Goal: Task Accomplishment & Management: Use online tool/utility

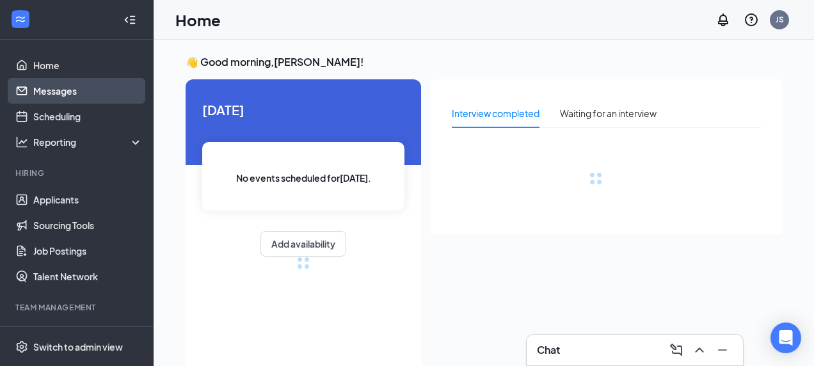
drag, startPoint x: 42, startPoint y: 88, endPoint x: 98, endPoint y: 120, distance: 64.5
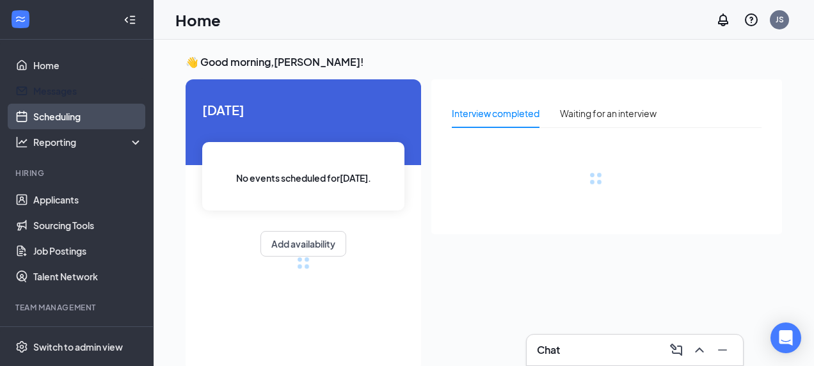
click at [43, 90] on link "Messages" at bounding box center [87, 91] width 109 height 26
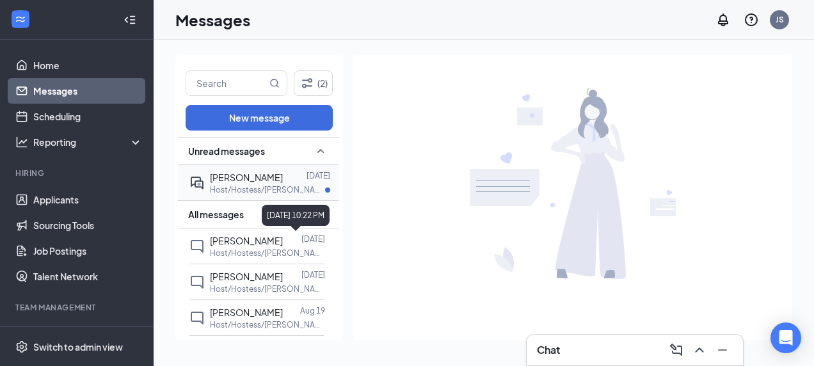
click at [291, 195] on div "[PERSON_NAME] [DATE] Host/Hostess/[PERSON_NAME] at [GEOGRAPHIC_DATA]" at bounding box center [256, 182] width 134 height 35
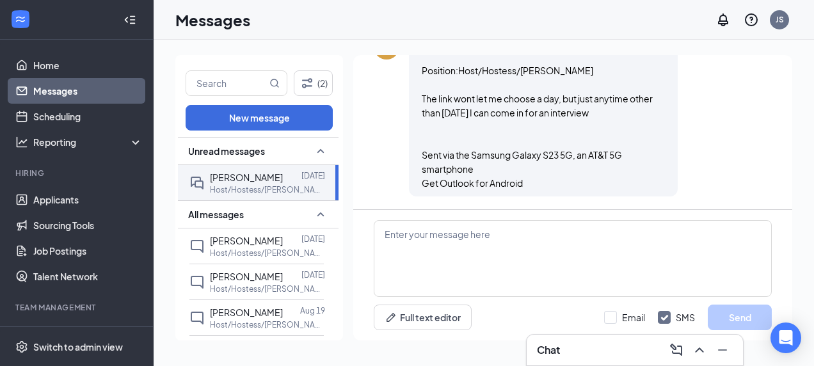
scroll to position [437, 0]
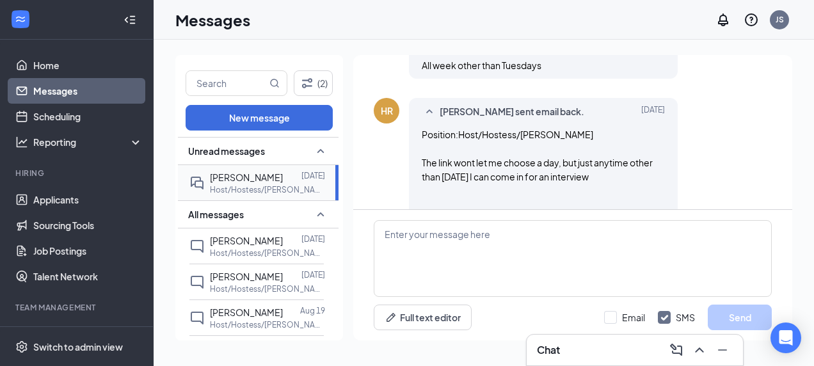
click at [294, 179] on div at bounding box center [292, 177] width 19 height 14
click at [50, 195] on link "Applicants" at bounding box center [87, 200] width 109 height 26
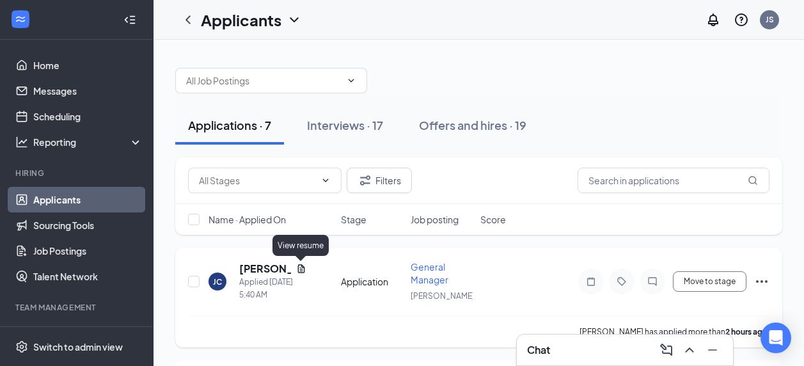
click at [298, 264] on icon "Document" at bounding box center [301, 269] width 10 height 10
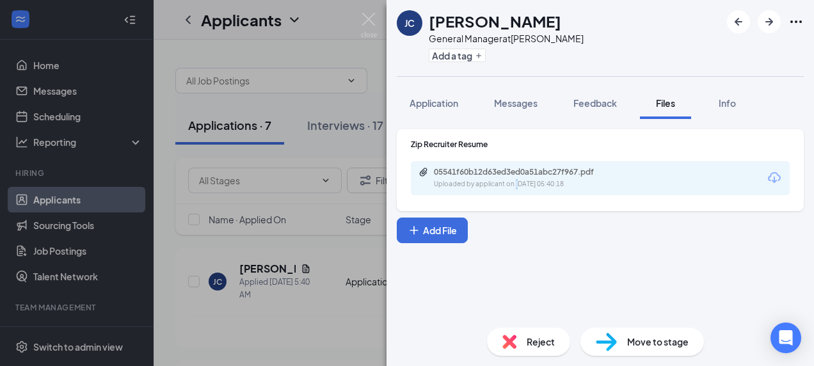
click at [518, 194] on div "05541f60b12d63ed3ed0a51abc27f967.pdf Uploaded by applicant on [DATE] 05:40:18" at bounding box center [600, 178] width 379 height 34
click at [431, 108] on span "Application" at bounding box center [434, 103] width 49 height 12
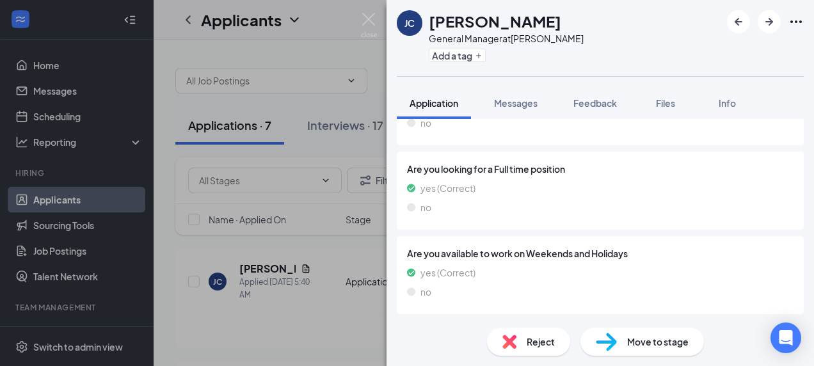
scroll to position [136, 0]
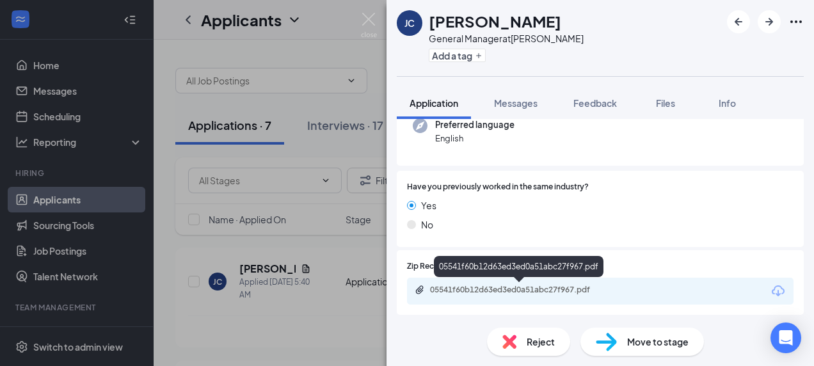
click at [536, 294] on div "05541f60b12d63ed3ed0a51abc27f967.pdf" at bounding box center [519, 290] width 179 height 10
